Goal: Task Accomplishment & Management: Manage account settings

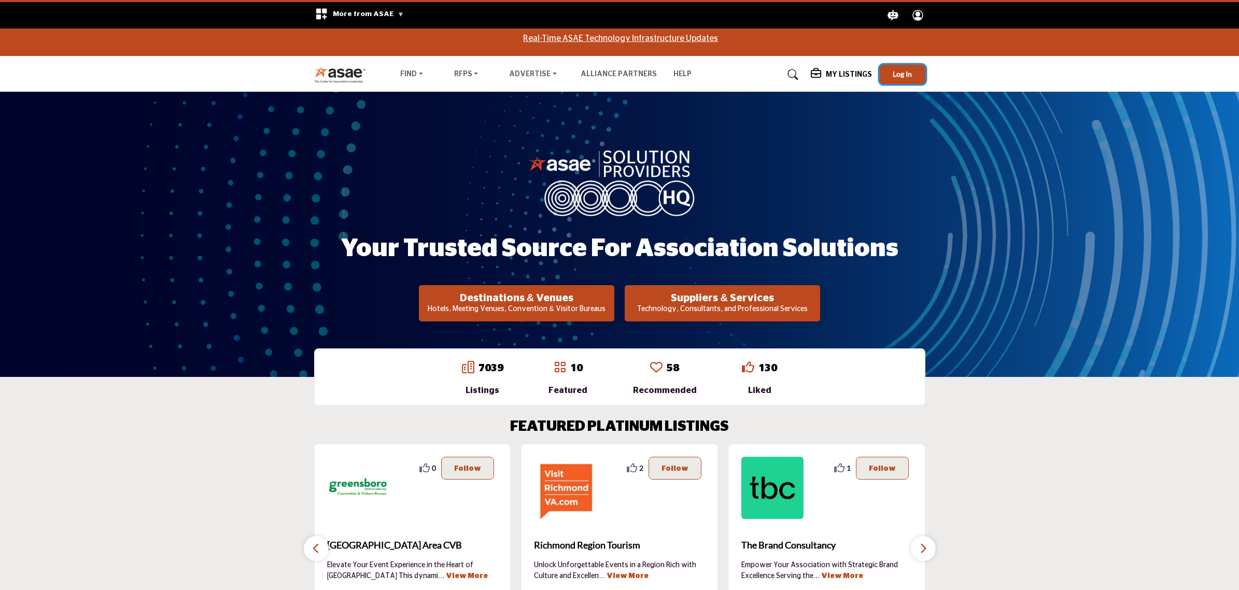
click at [890, 81] on button "Log In" at bounding box center [903, 74] width 46 height 19
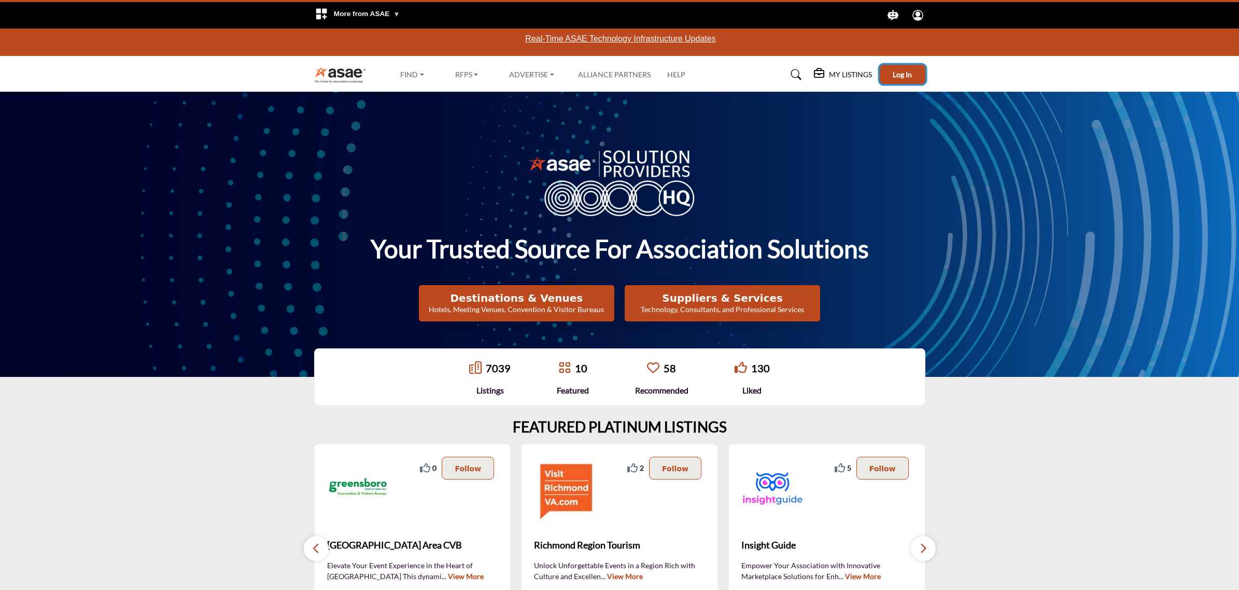
click at [901, 76] on span "Log In" at bounding box center [902, 74] width 19 height 9
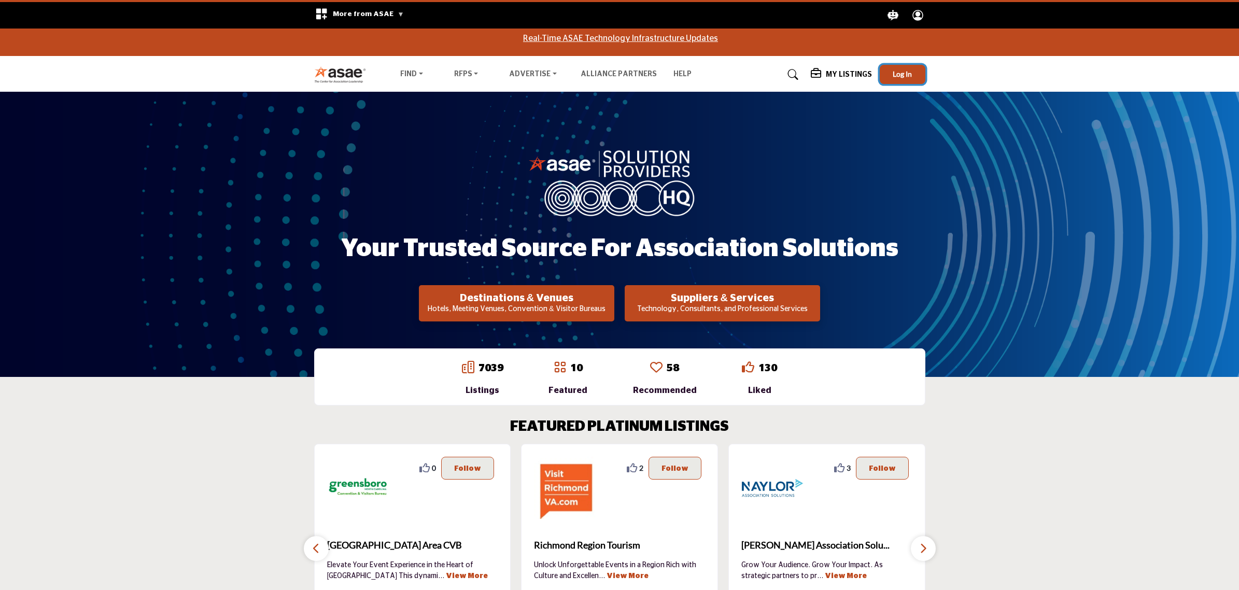
click at [906, 71] on span "Log In" at bounding box center [902, 73] width 19 height 9
